Goal: Check status: Check status

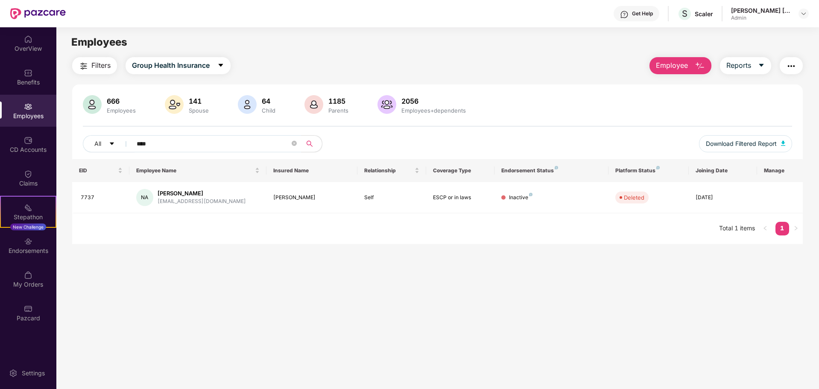
click at [24, 115] on div "Employees" at bounding box center [28, 116] width 56 height 9
click at [32, 247] on div "Endorsements" at bounding box center [28, 251] width 56 height 9
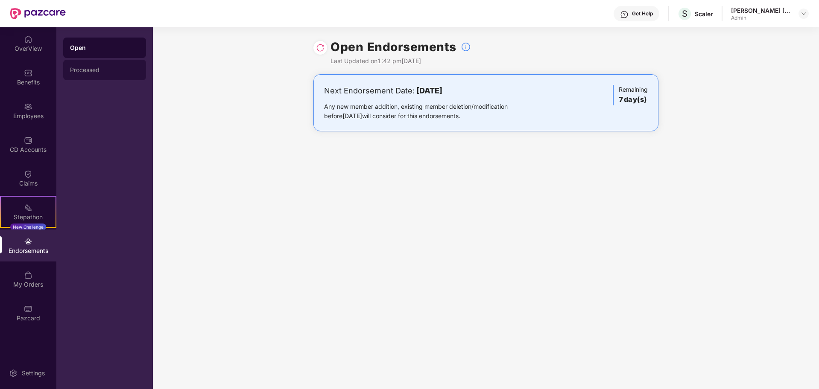
click at [91, 74] on div "Processed" at bounding box center [104, 70] width 83 height 20
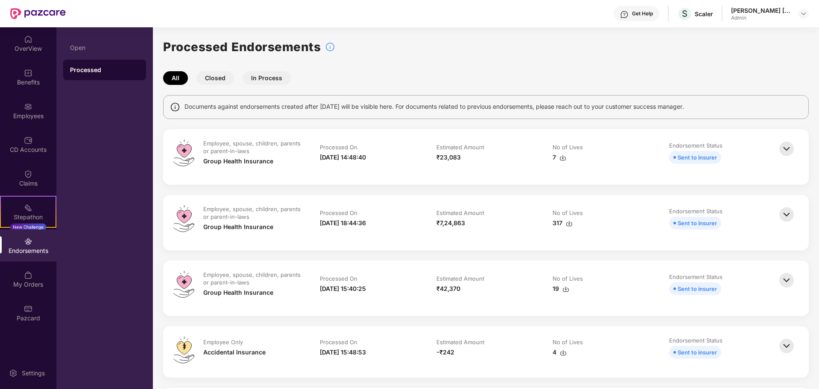
click at [212, 79] on button "Closed" at bounding box center [215, 78] width 38 height 14
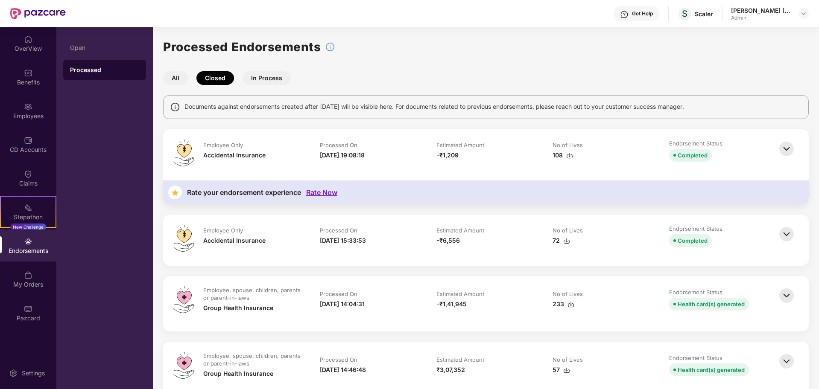
click at [276, 78] on button "In Process" at bounding box center [266, 78] width 48 height 14
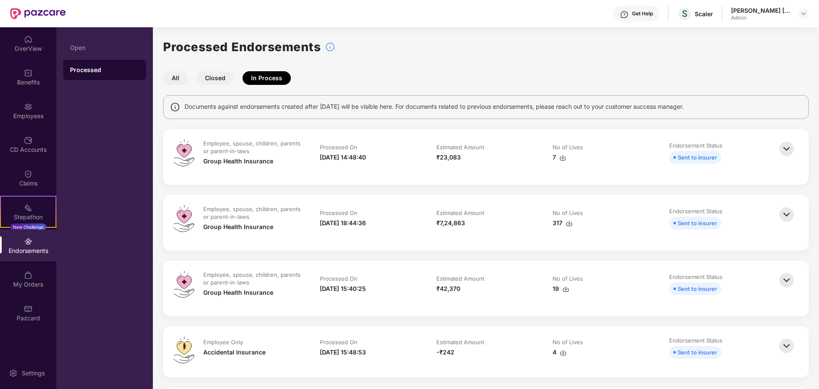
click at [212, 77] on button "Closed" at bounding box center [215, 78] width 38 height 14
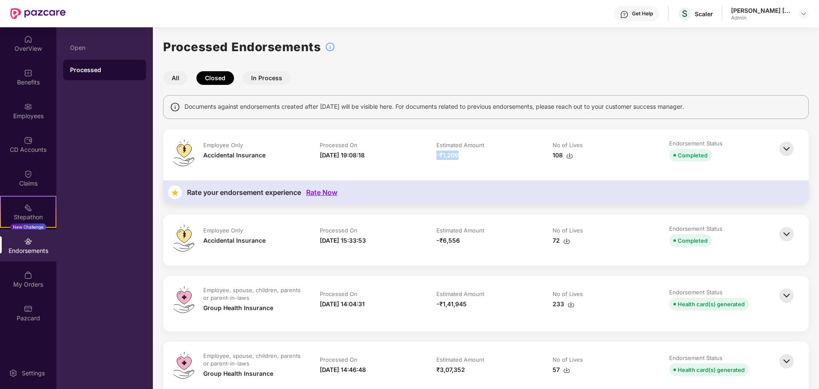
drag, startPoint x: 435, startPoint y: 157, endPoint x: 462, endPoint y: 160, distance: 27.5
click at [462, 160] on td "Estimated Amount -₹1,209" at bounding box center [486, 155] width 117 height 31
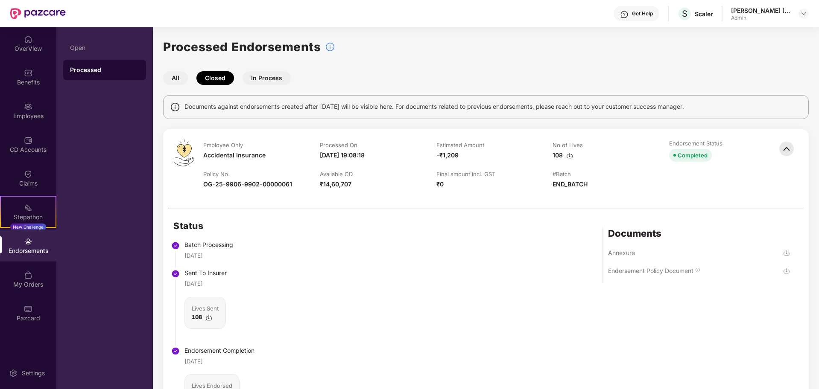
click at [784, 270] on img at bounding box center [786, 271] width 7 height 7
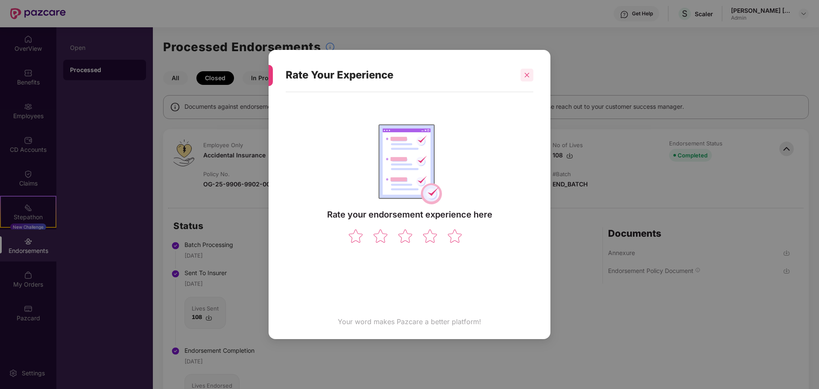
click at [531, 75] on div at bounding box center [526, 75] width 13 height 13
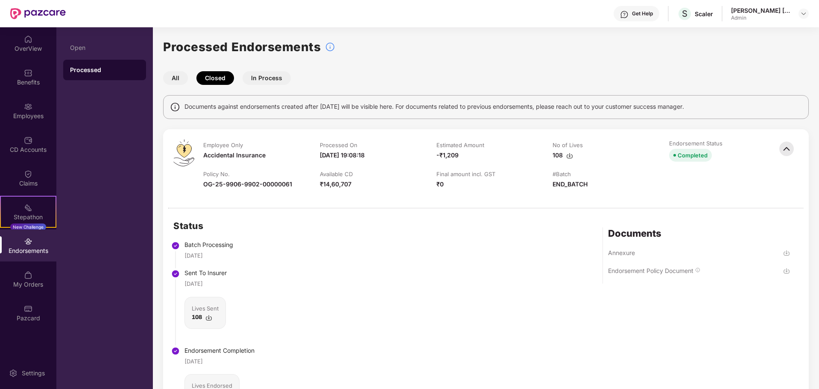
click at [796, 151] on div at bounding box center [787, 169] width 21 height 58
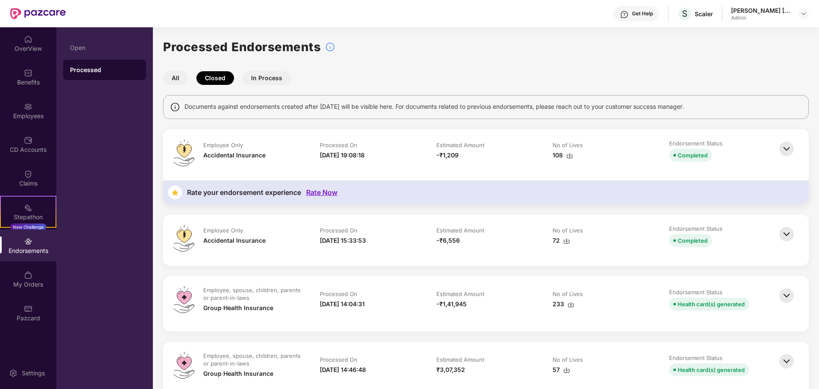
click at [265, 72] on button "In Process" at bounding box center [266, 78] width 48 height 14
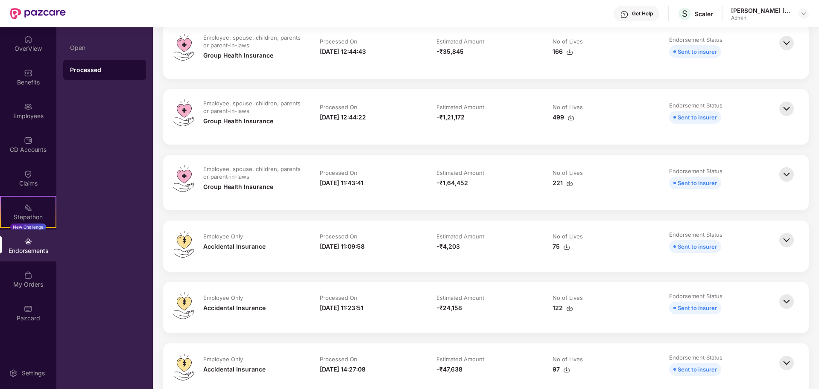
scroll to position [800, 0]
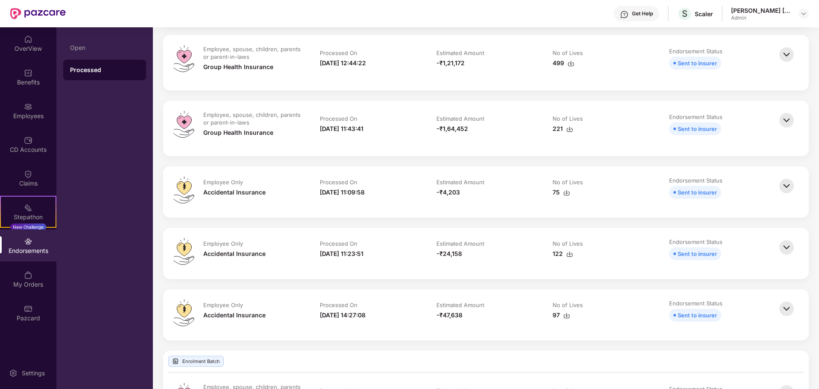
click at [788, 304] on img at bounding box center [786, 309] width 19 height 19
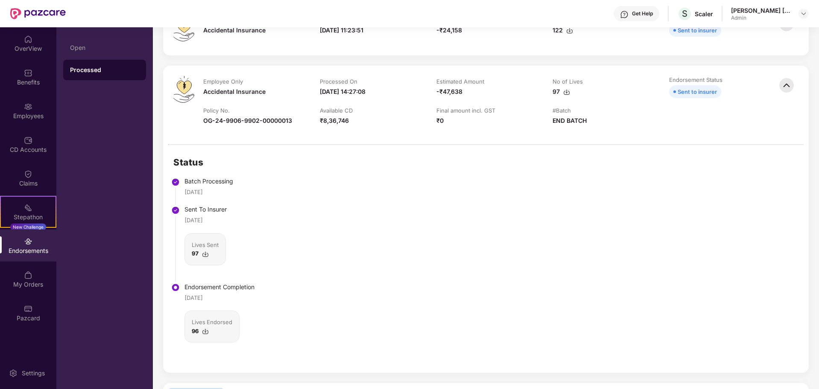
scroll to position [946, 0]
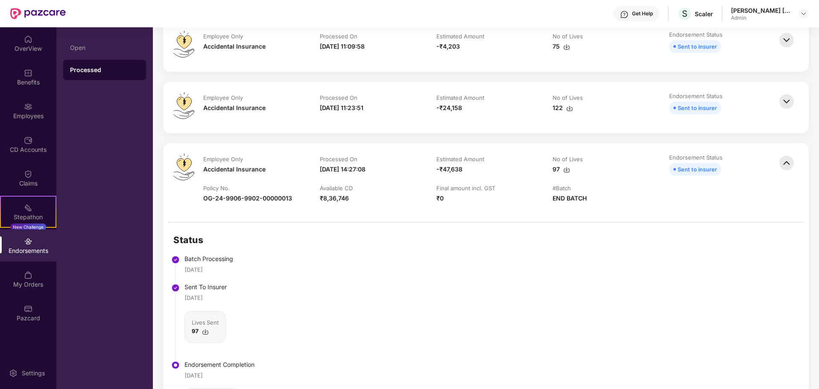
click at [785, 100] on img at bounding box center [786, 101] width 19 height 19
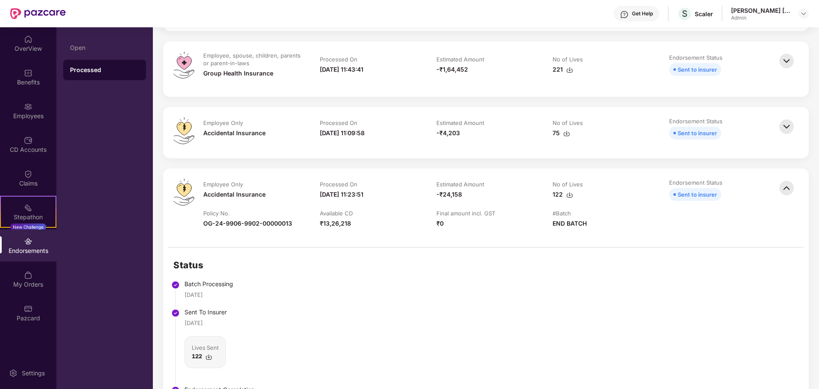
scroll to position [786, 0]
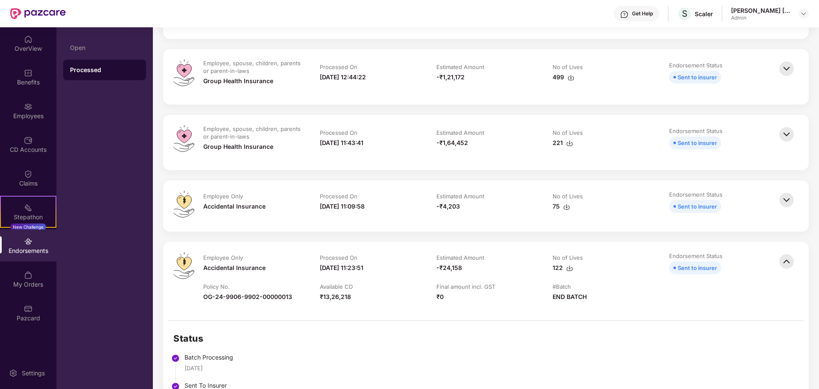
click at [787, 204] on img at bounding box center [786, 200] width 19 height 19
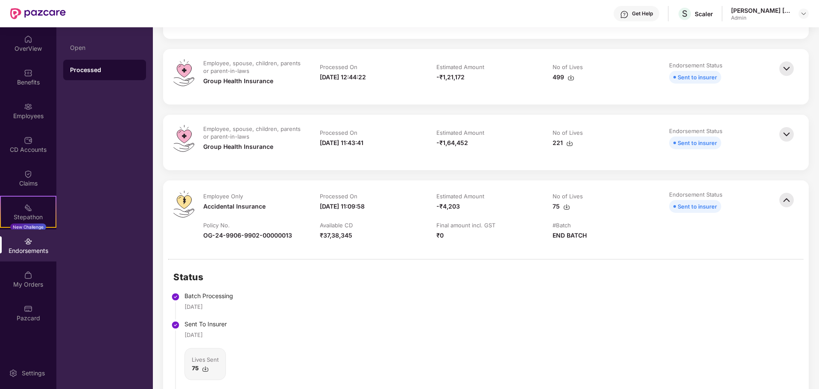
click at [783, 138] on img at bounding box center [786, 134] width 19 height 19
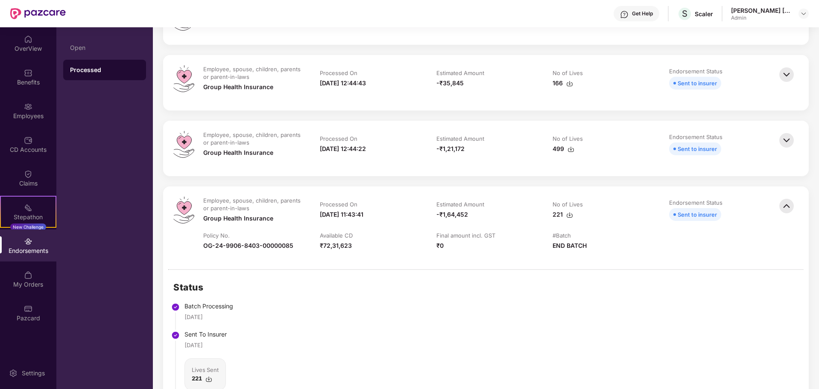
scroll to position [680, 0]
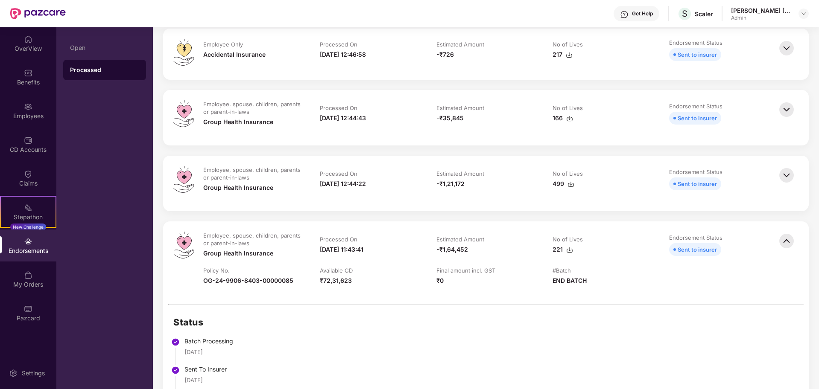
click at [782, 174] on img at bounding box center [786, 175] width 19 height 19
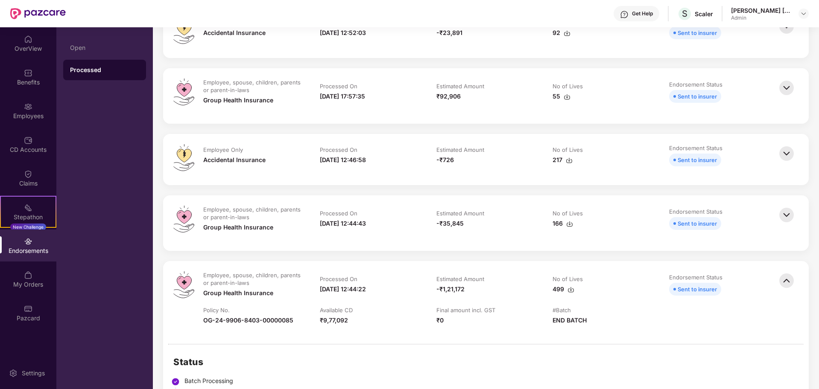
scroll to position [573, 0]
click at [788, 217] on img at bounding box center [786, 216] width 19 height 19
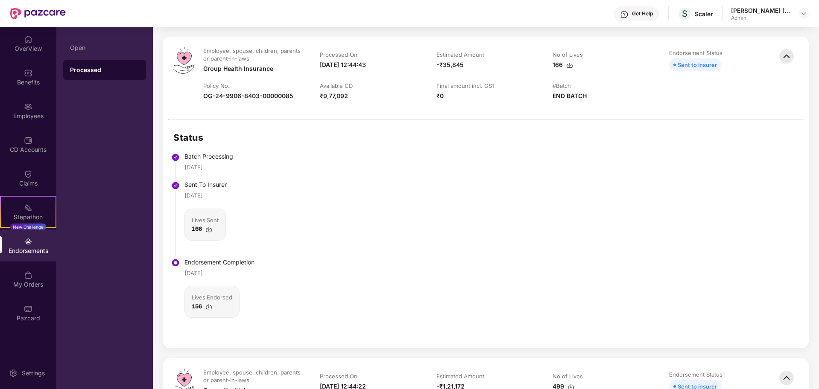
scroll to position [519, 0]
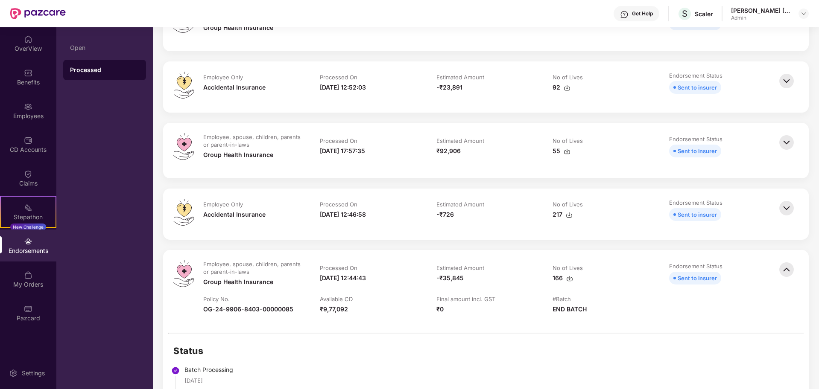
click at [781, 203] on img at bounding box center [786, 208] width 19 height 19
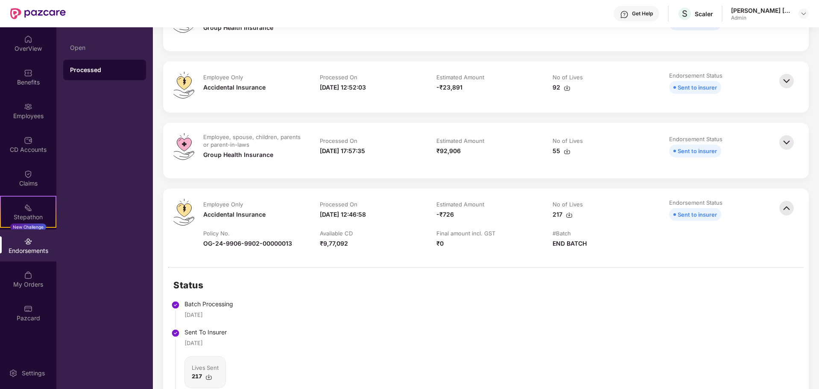
click at [788, 149] on img at bounding box center [786, 142] width 19 height 19
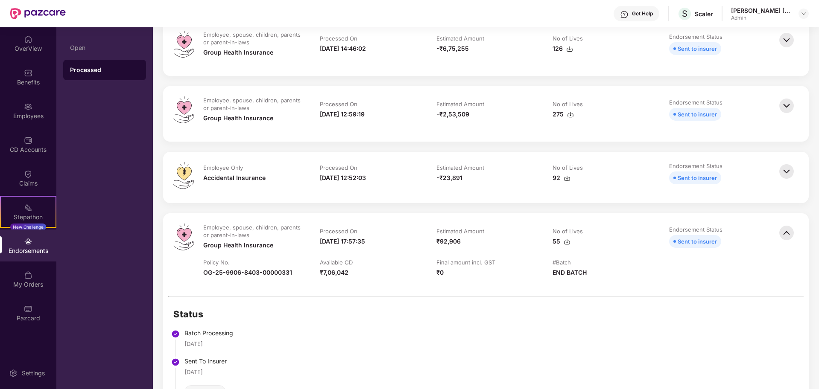
scroll to position [413, 0]
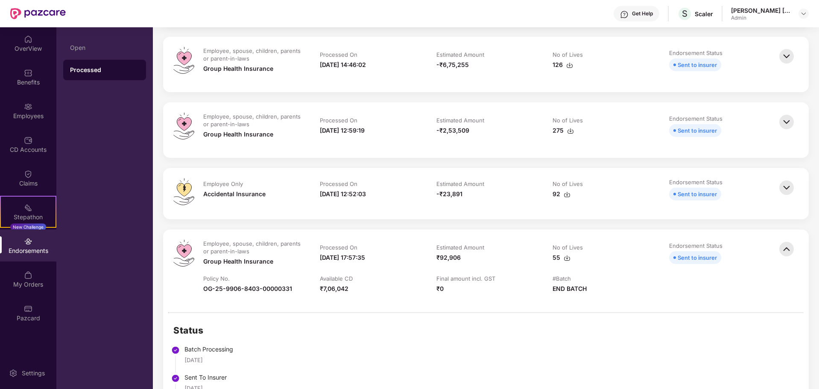
click at [793, 189] on img at bounding box center [786, 187] width 19 height 19
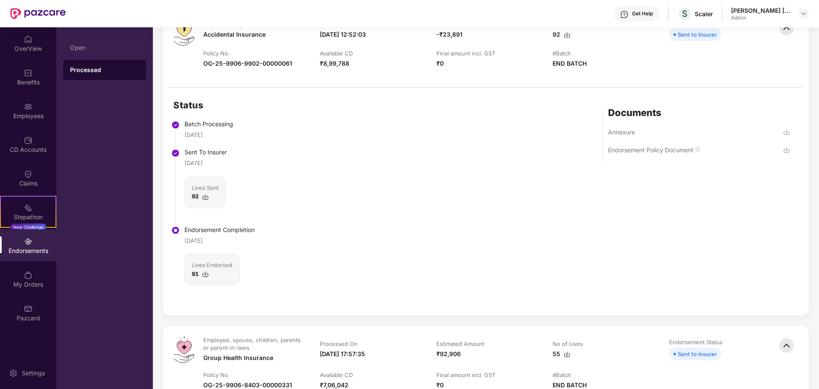
scroll to position [573, 0]
click at [785, 152] on img at bounding box center [786, 149] width 7 height 7
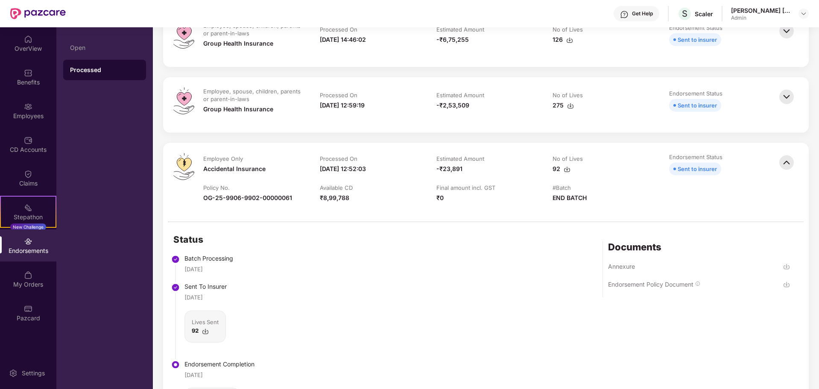
scroll to position [413, 0]
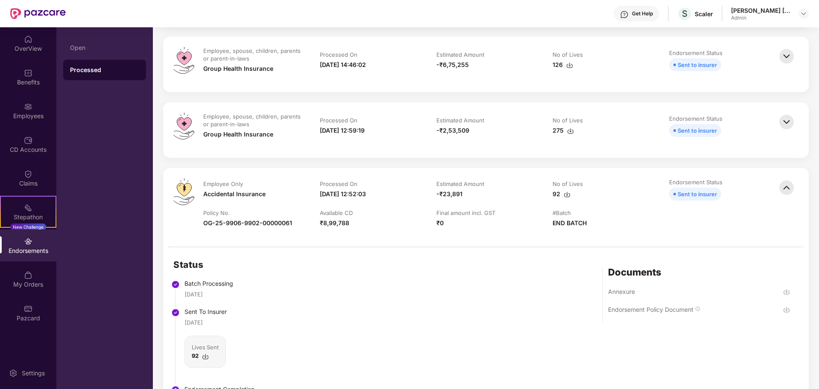
click at [786, 124] on img at bounding box center [786, 122] width 19 height 19
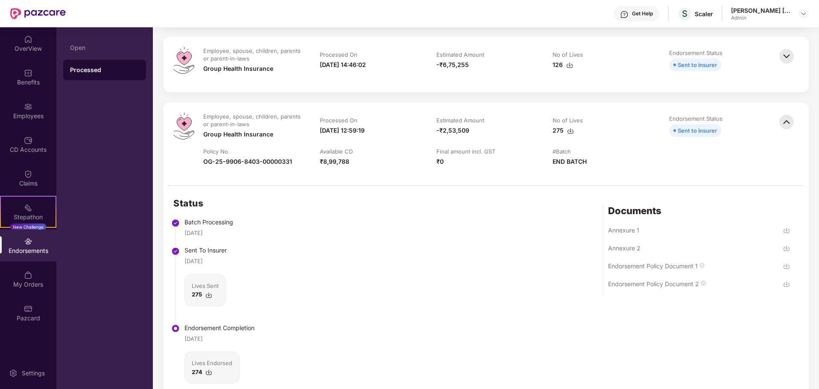
scroll to position [359, 0]
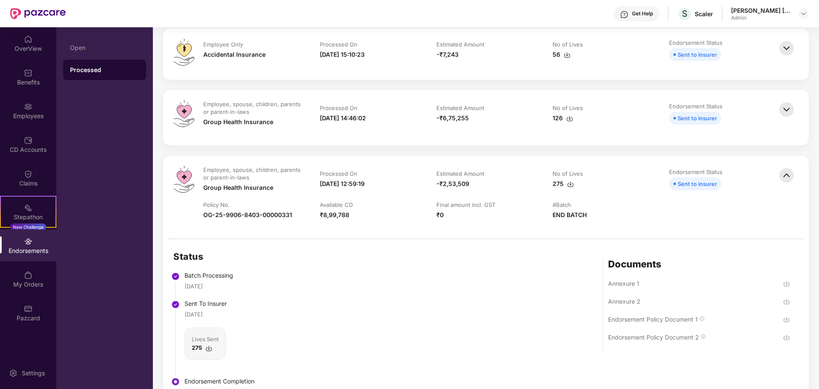
click at [780, 110] on img at bounding box center [786, 109] width 19 height 19
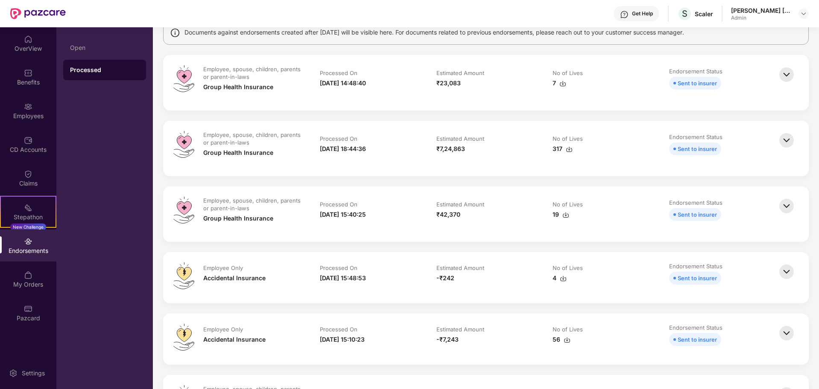
scroll to position [0, 0]
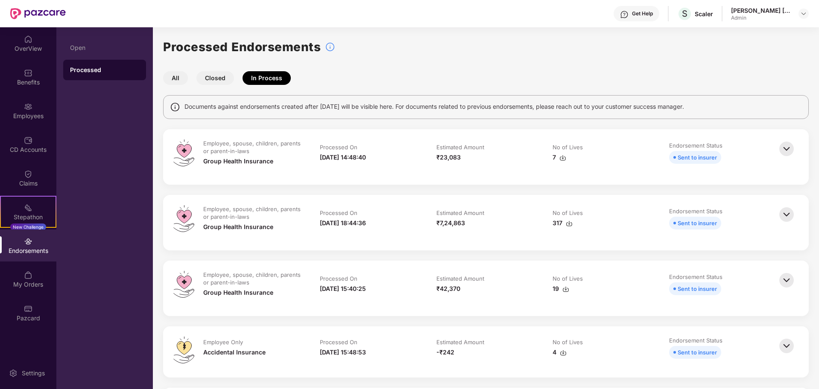
click at [788, 149] on img at bounding box center [786, 149] width 19 height 19
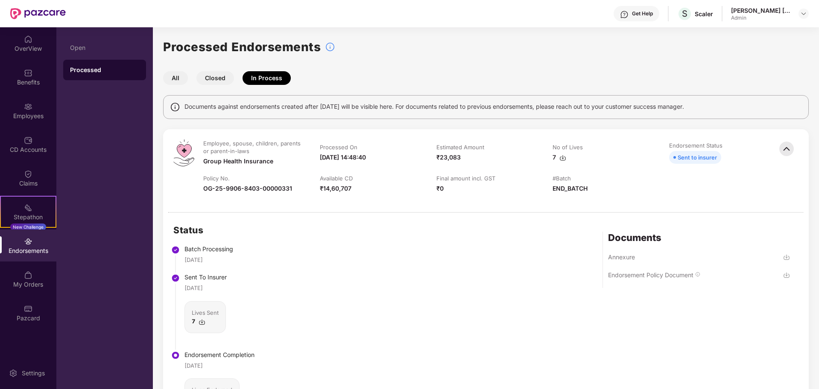
click at [787, 275] on img at bounding box center [786, 275] width 7 height 7
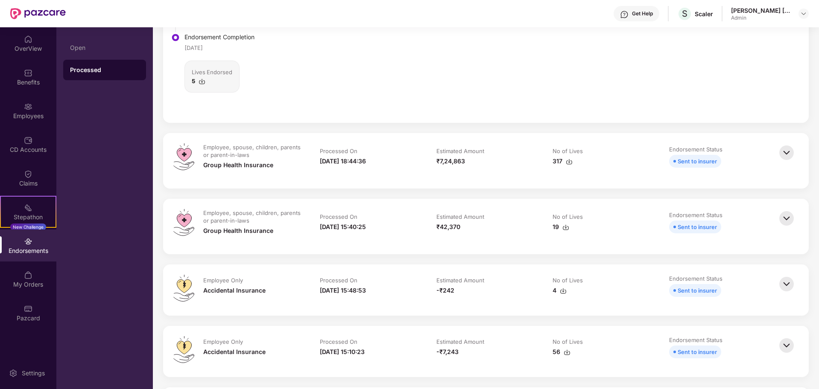
scroll to position [320, 0]
click at [783, 153] on img at bounding box center [786, 150] width 19 height 19
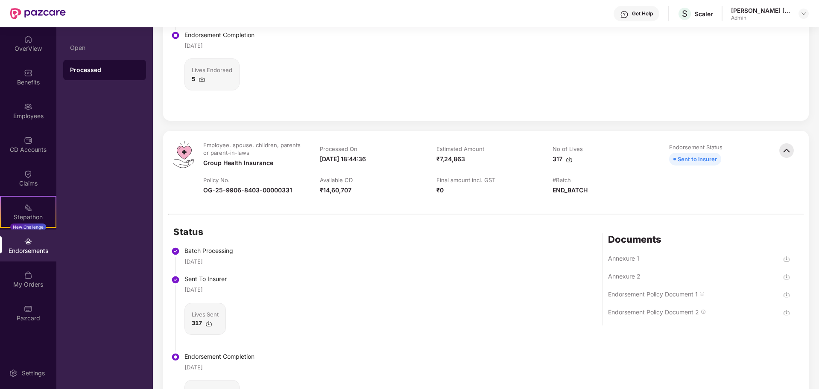
click at [785, 296] on img at bounding box center [786, 295] width 7 height 7
click at [783, 295] on img at bounding box center [786, 295] width 7 height 7
click at [785, 312] on img at bounding box center [786, 312] width 7 height 7
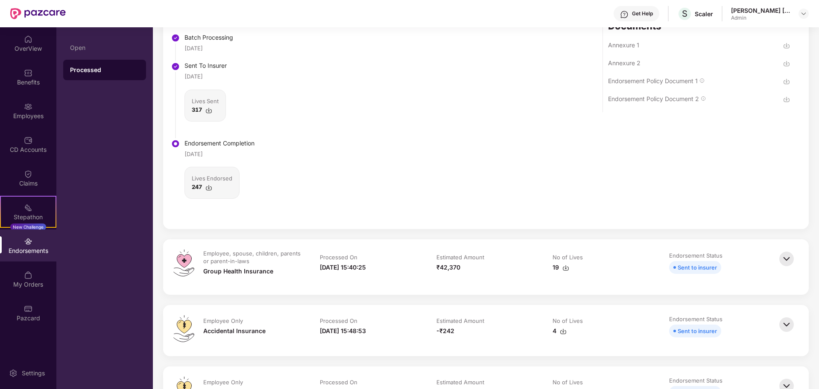
scroll to position [694, 0]
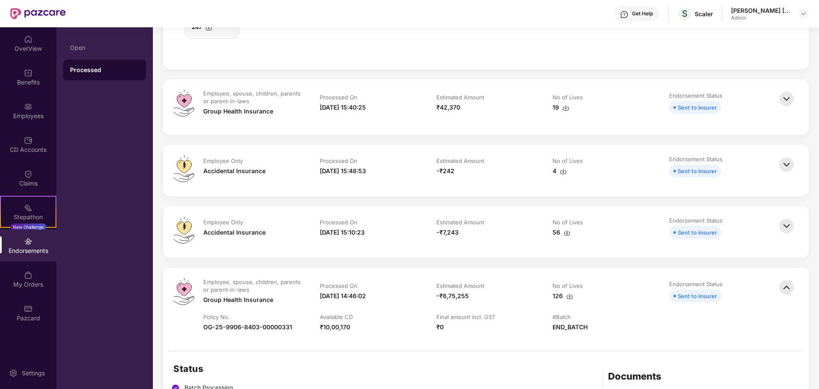
click at [785, 95] on img at bounding box center [786, 99] width 19 height 19
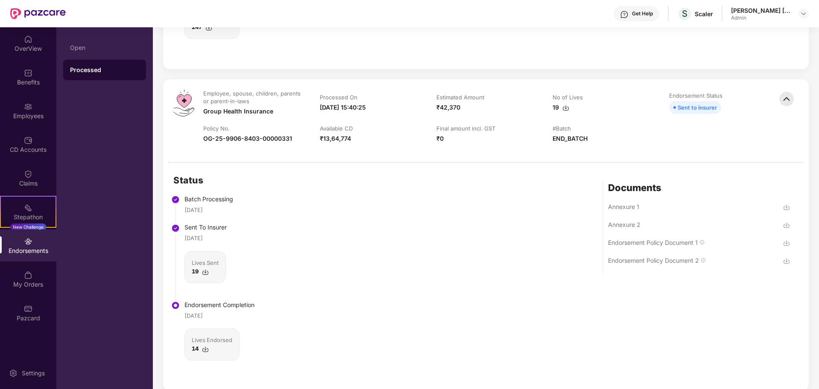
click at [785, 244] on img at bounding box center [786, 243] width 7 height 7
click at [789, 262] on div "Status Batch Processing [DATE] Sent To Insurer [DATE] Lives Sent 19 Endorsement…" at bounding box center [485, 277] width 645 height 228
click at [785, 262] on img at bounding box center [786, 261] width 7 height 7
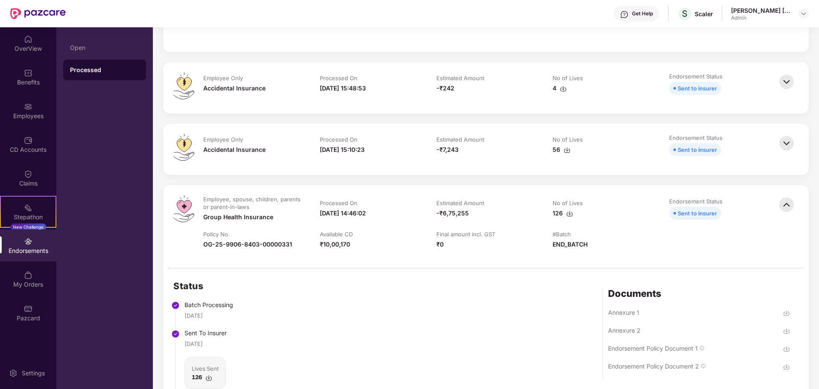
scroll to position [1014, 0]
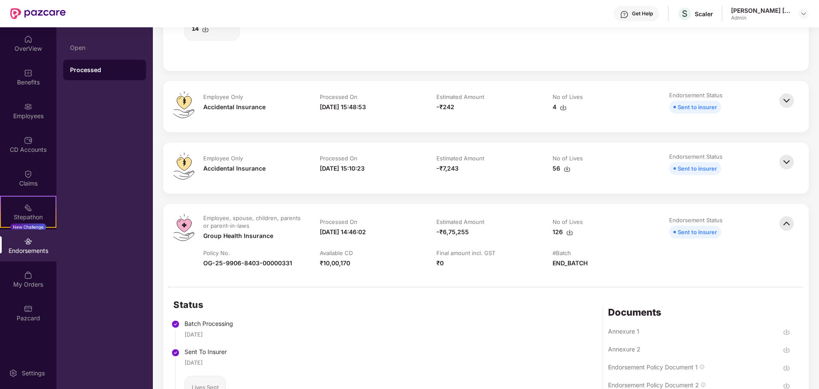
click at [786, 102] on img at bounding box center [786, 100] width 19 height 19
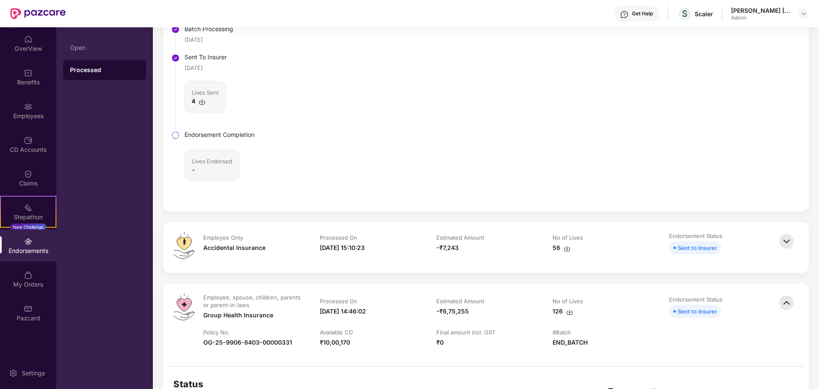
scroll to position [1227, 0]
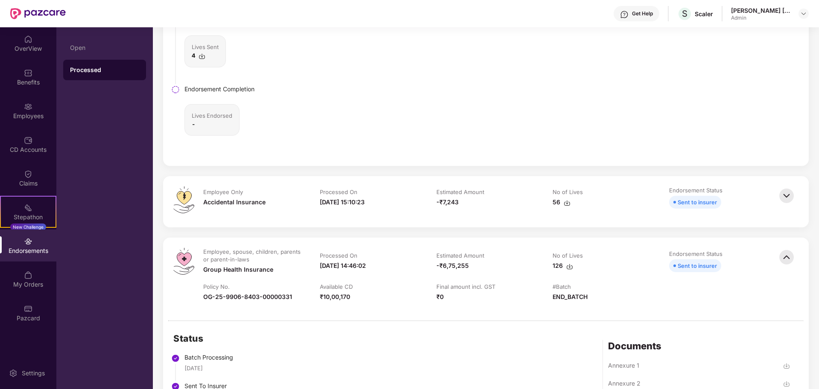
click at [785, 194] on img at bounding box center [786, 196] width 19 height 19
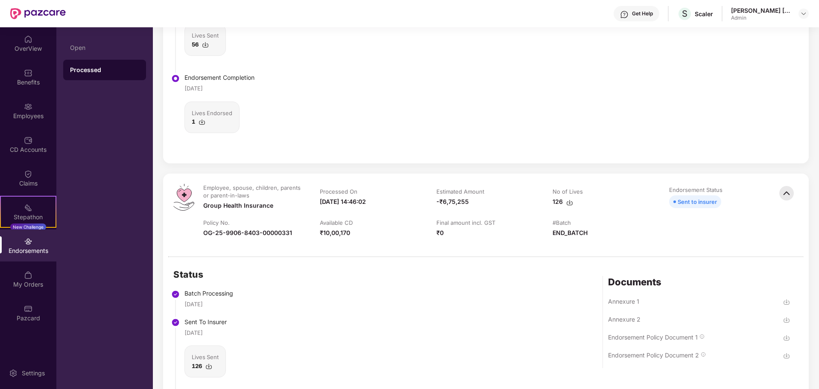
scroll to position [1707, 0]
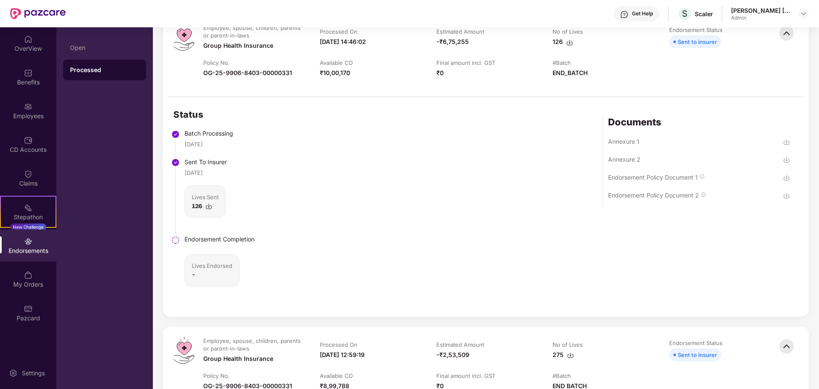
click at [787, 180] on img at bounding box center [786, 178] width 7 height 7
click at [786, 197] on img at bounding box center [786, 196] width 7 height 7
